Goal: Task Accomplishment & Management: Use online tool/utility

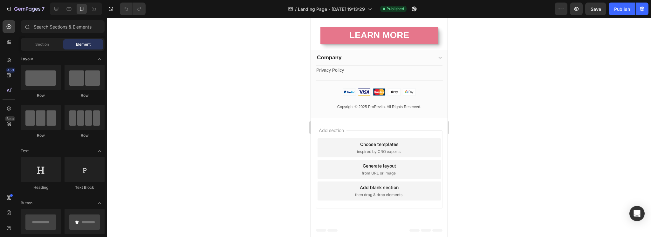
scroll to position [143, 0]
click at [437, 60] on icon at bounding box center [439, 57] width 5 height 5
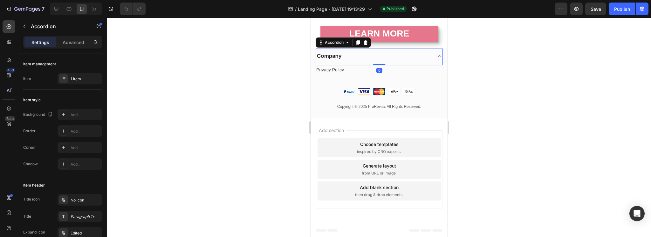
click at [437, 59] on icon at bounding box center [439, 56] width 5 height 5
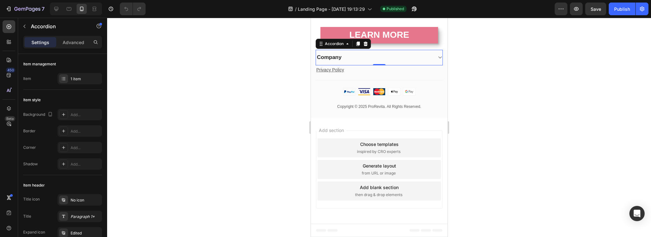
click at [437, 60] on icon at bounding box center [439, 57] width 5 height 5
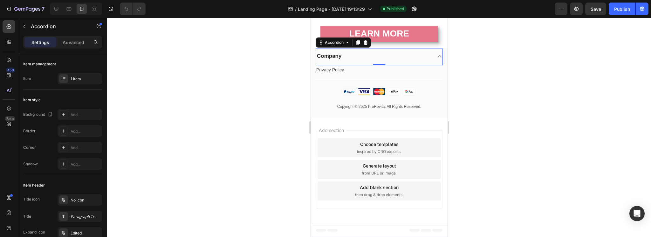
click at [437, 59] on icon at bounding box center [439, 56] width 5 height 5
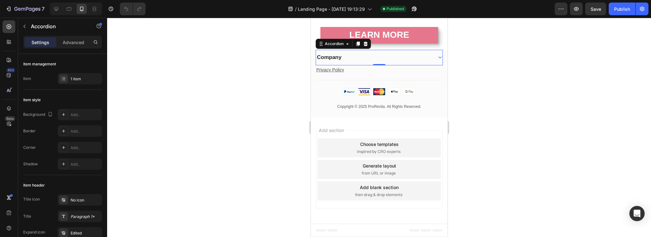
click at [254, 138] on div at bounding box center [379, 128] width 544 height 220
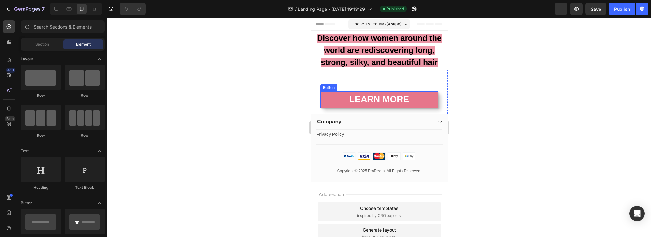
scroll to position [196, 0]
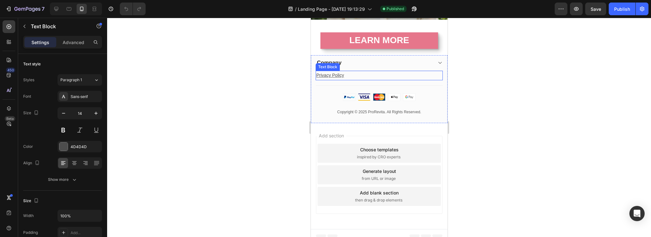
click at [370, 71] on p "Privacy Policy" at bounding box center [379, 75] width 126 height 8
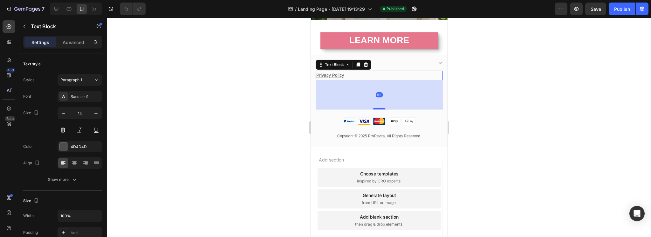
scroll to position [191, 0]
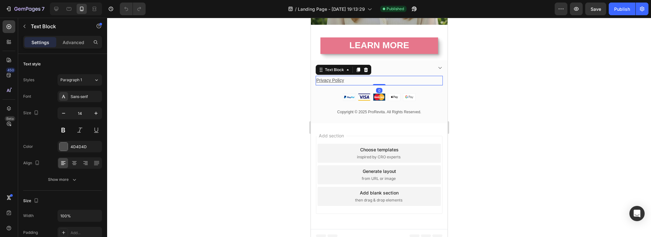
drag, startPoint x: 379, startPoint y: 80, endPoint x: 384, endPoint y: 74, distance: 7.4
click at [384, 76] on div "Privacy Policy Text Block 0" at bounding box center [378, 80] width 127 height 9
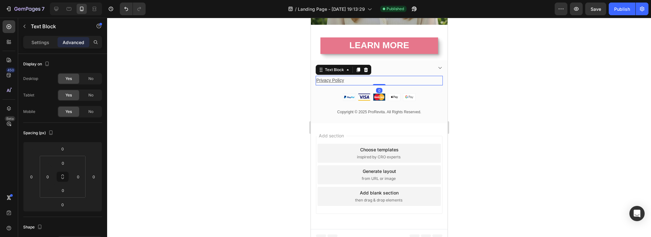
click at [277, 85] on div at bounding box center [379, 128] width 544 height 220
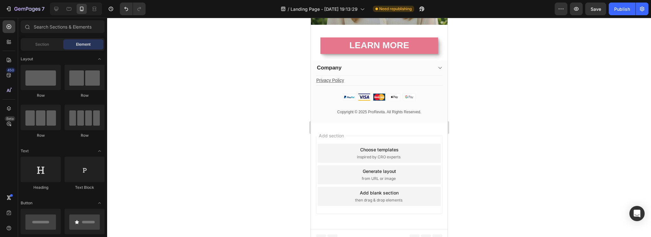
scroll to position [0, 0]
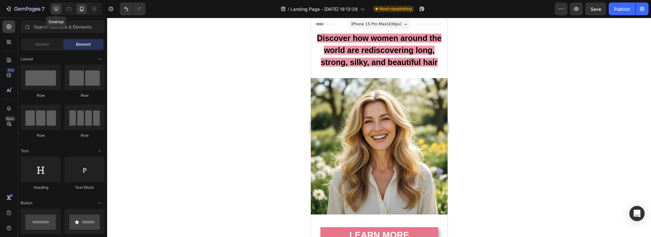
click at [52, 10] on div at bounding box center [56, 9] width 10 height 10
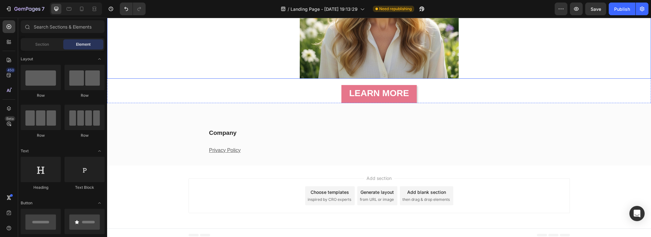
scroll to position [162, 0]
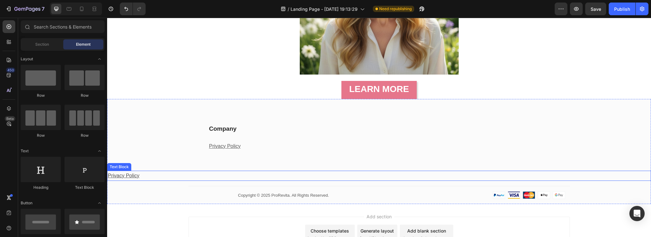
click at [159, 174] on p "Privacy Policy" at bounding box center [379, 176] width 542 height 9
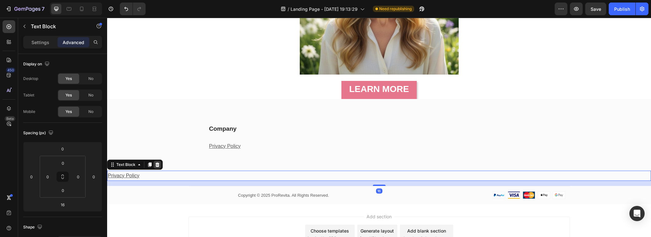
click at [157, 166] on icon at bounding box center [157, 165] width 4 height 4
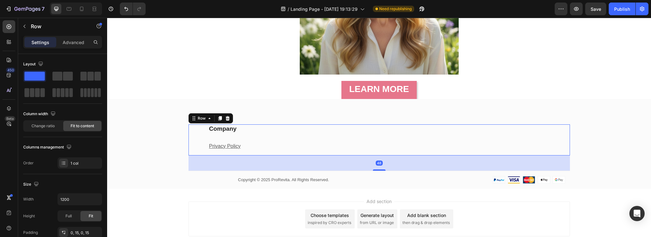
click at [254, 143] on div "Company Heading Privacy Policy Text block Row Row 48" at bounding box center [378, 140] width 381 height 31
click at [228, 147] on u "Privacy Policy" at bounding box center [225, 146] width 32 height 5
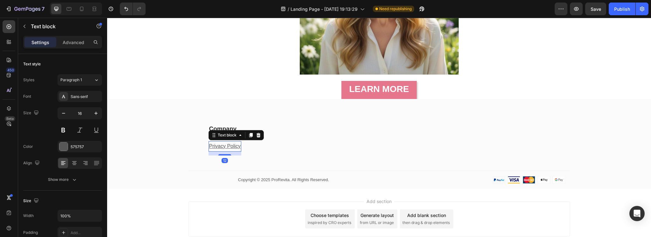
click at [231, 146] on u "Privacy Policy" at bounding box center [225, 146] width 32 height 5
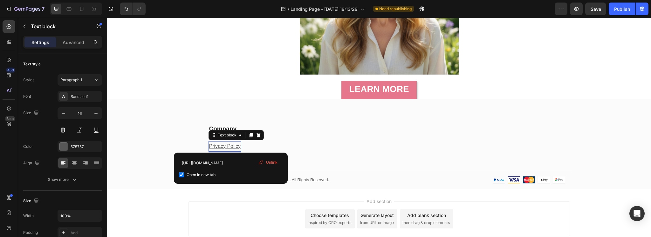
click at [231, 146] on u "Privacy Policy" at bounding box center [225, 146] width 32 height 5
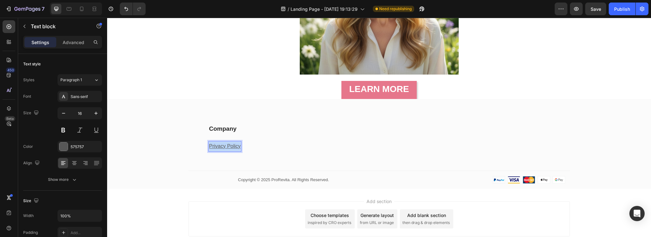
click at [231, 146] on u "Privacy Policy" at bounding box center [225, 146] width 32 height 5
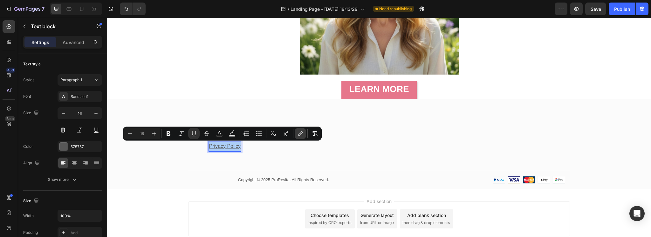
click at [299, 133] on icon "Editor contextual toolbar" at bounding box center [300, 134] width 6 height 6
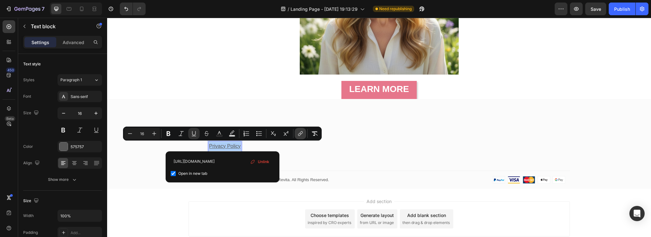
scroll to position [0, 14]
click at [371, 156] on div "Company Heading Privacy Policy Text block [GEOGRAPHIC_DATA] Company Accordion T…" at bounding box center [379, 157] width 544 height 64
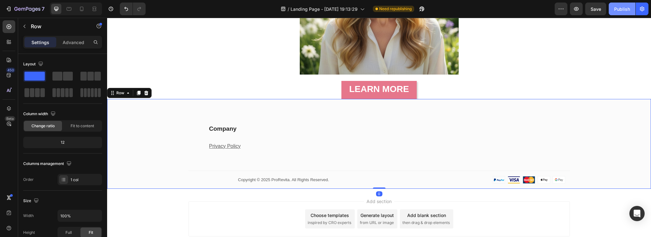
click at [623, 8] on div "Publish" at bounding box center [622, 9] width 16 height 7
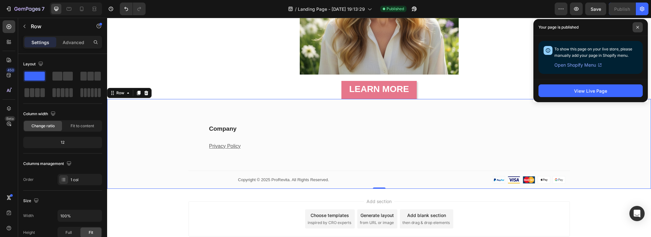
click at [636, 27] on icon at bounding box center [637, 27] width 3 height 3
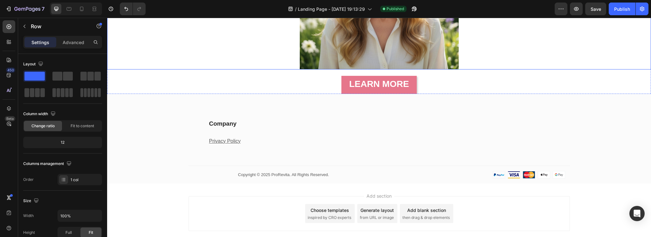
scroll to position [189, 0]
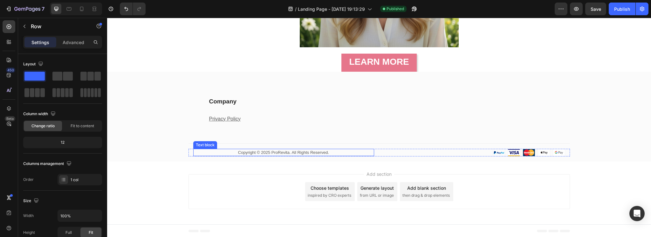
click at [341, 150] on p "Copyright © 2025 ProRevita. All Rights Reserved." at bounding box center [283, 153] width 179 height 6
